Goal: Task Accomplishment & Management: Manage account settings

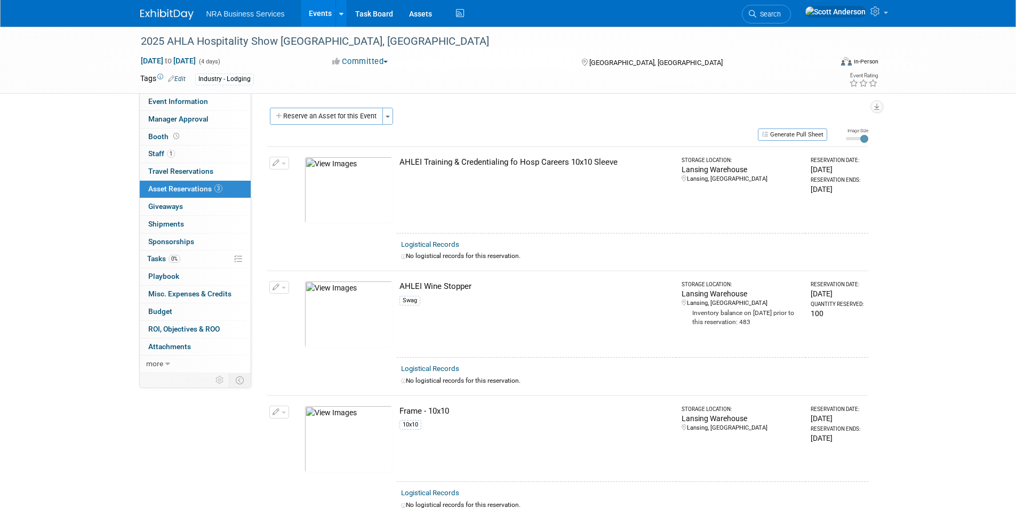
click at [313, 12] on link "Events" at bounding box center [320, 13] width 39 height 27
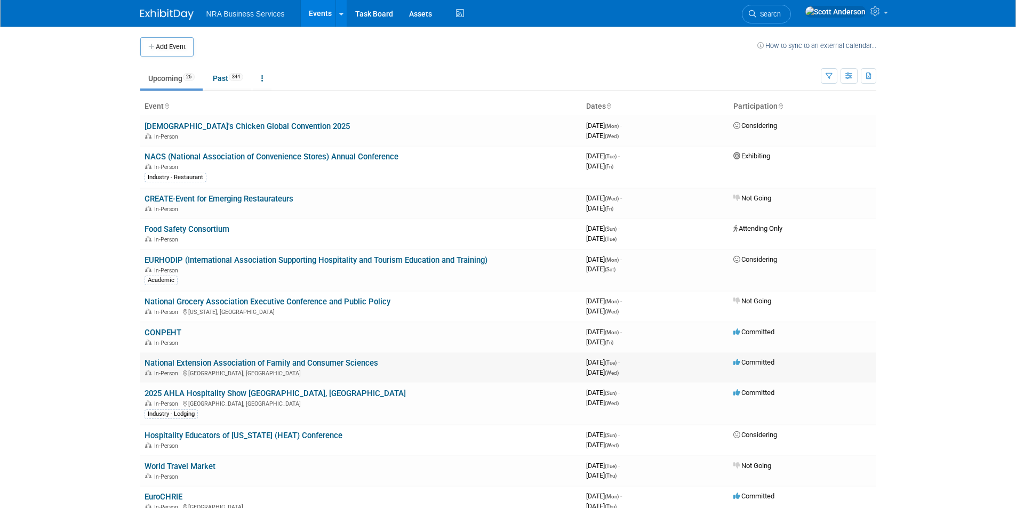
click at [229, 363] on link "National Extension Association of Family and Consumer Sciences" at bounding box center [262, 363] width 234 height 10
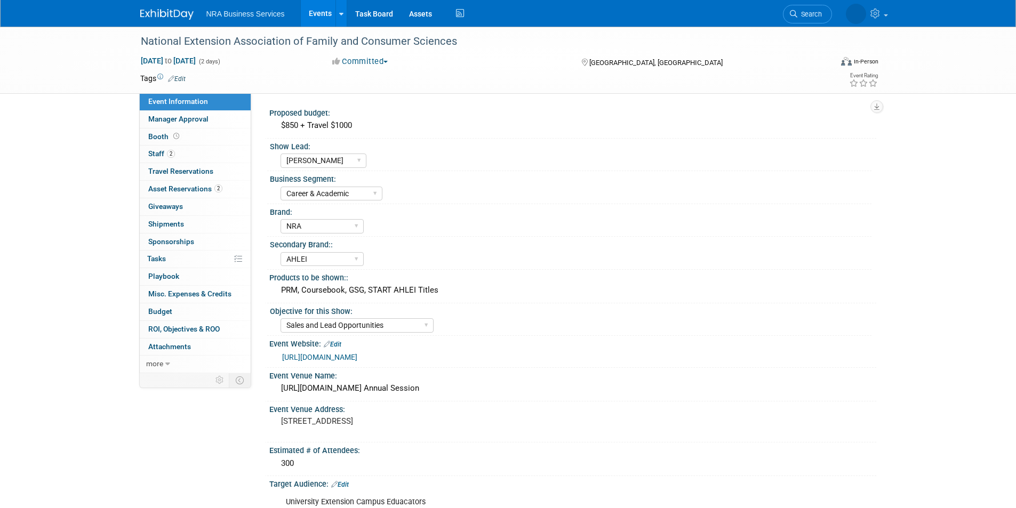
select select "[PERSON_NAME]"
select select "Career & Academic"
select select "NRA"
select select "AHLEI"
select select "Sales and Lead Opportunities"
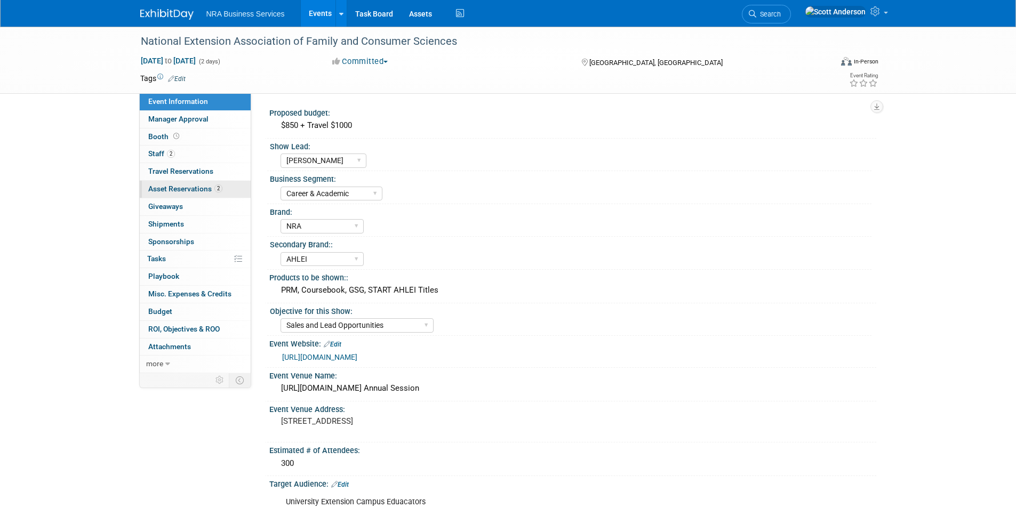
click at [197, 194] on link "2 Asset Reservations 2" at bounding box center [195, 189] width 111 height 17
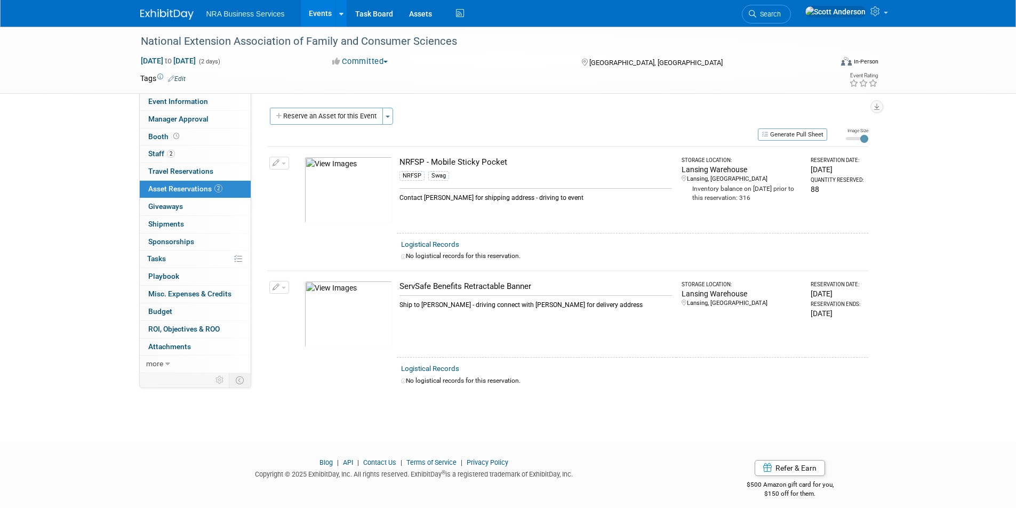
click at [283, 166] on button "button" at bounding box center [279, 163] width 20 height 13
click at [301, 212] on span "Cancel Reservation" at bounding box center [324, 213] width 68 height 9
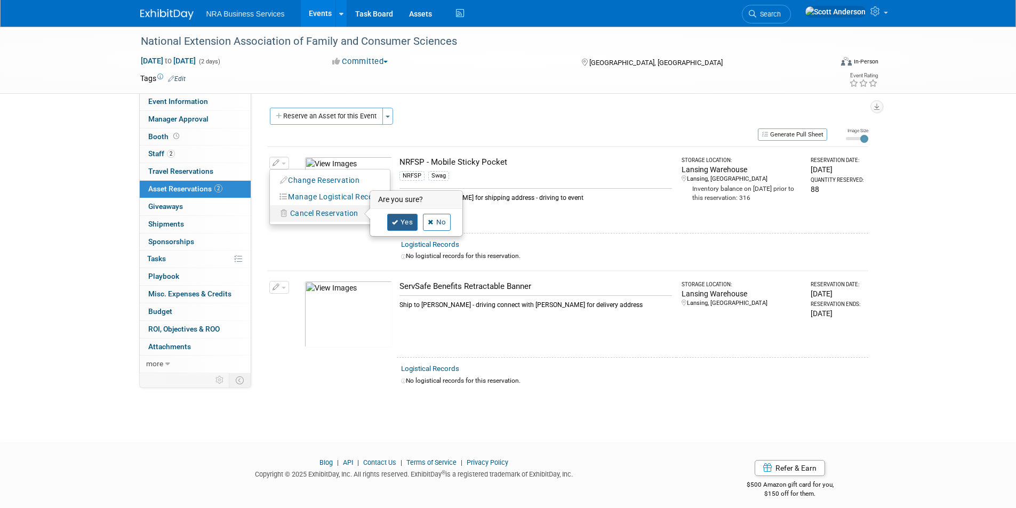
click at [404, 223] on link "Yes" at bounding box center [402, 222] width 31 height 17
